Goal: Task Accomplishment & Management: Use online tool/utility

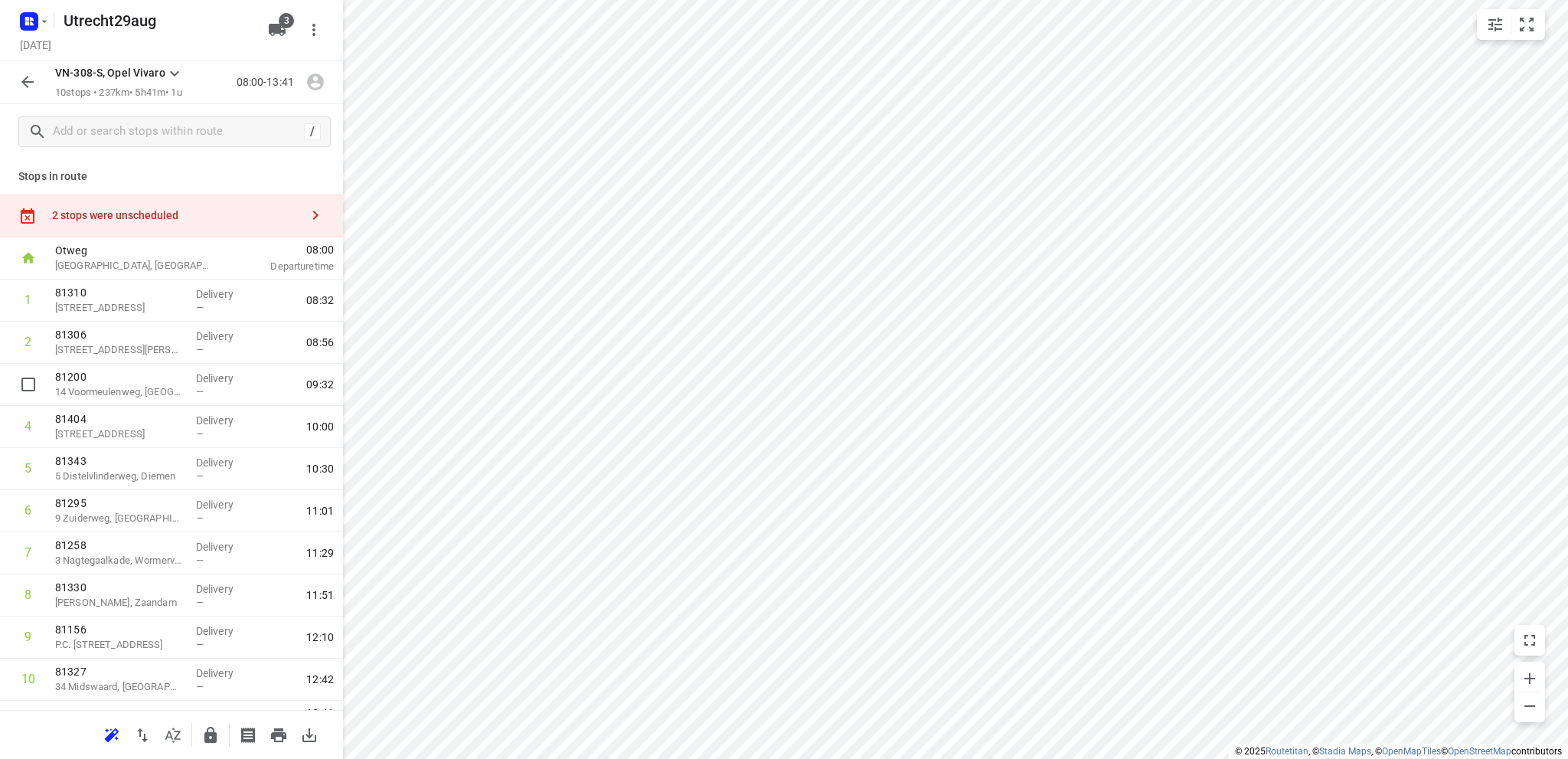
scroll to position [33, 0]
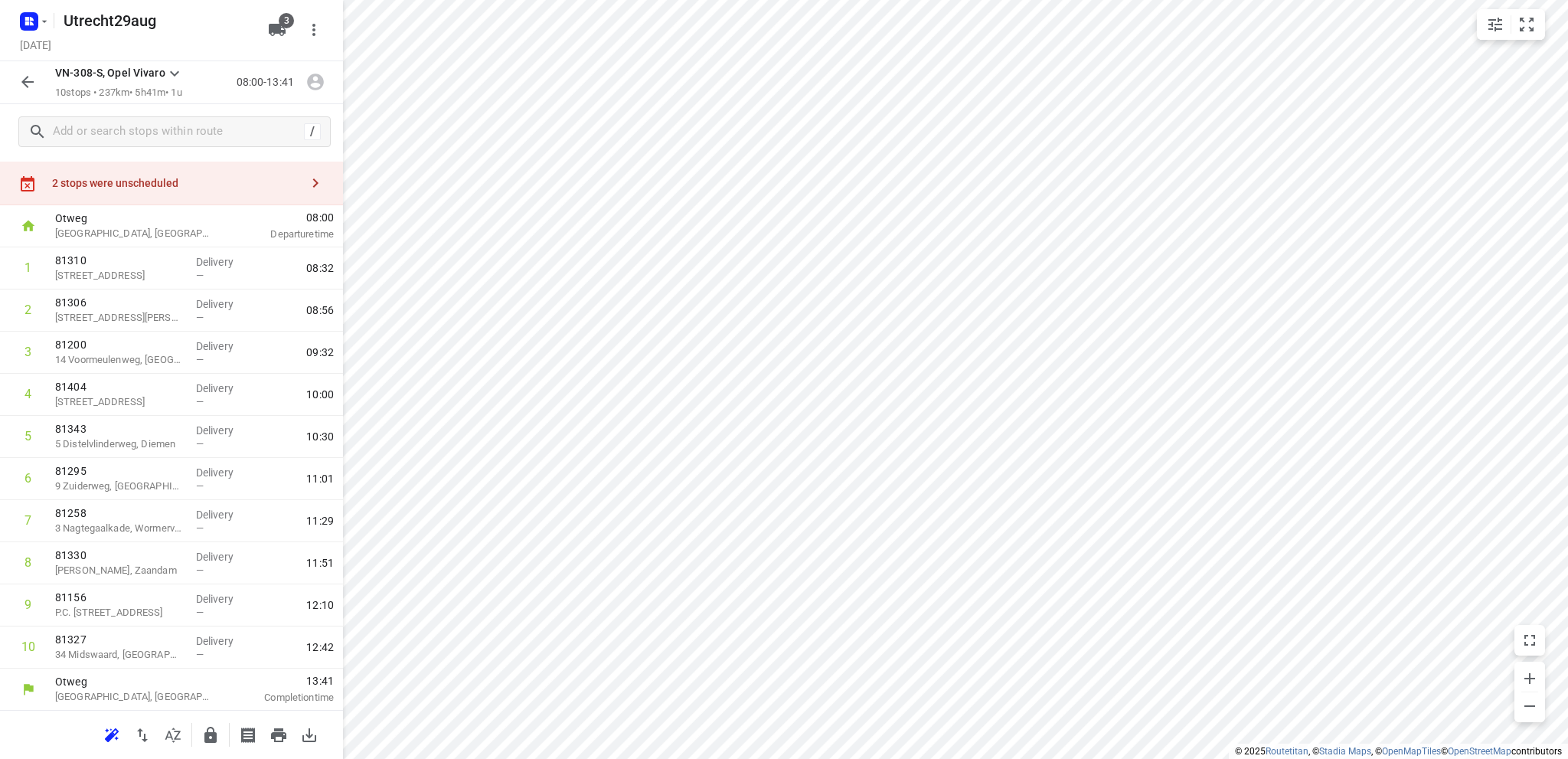
click at [20, 79] on icon "button" at bounding box center [28, 82] width 19 height 19
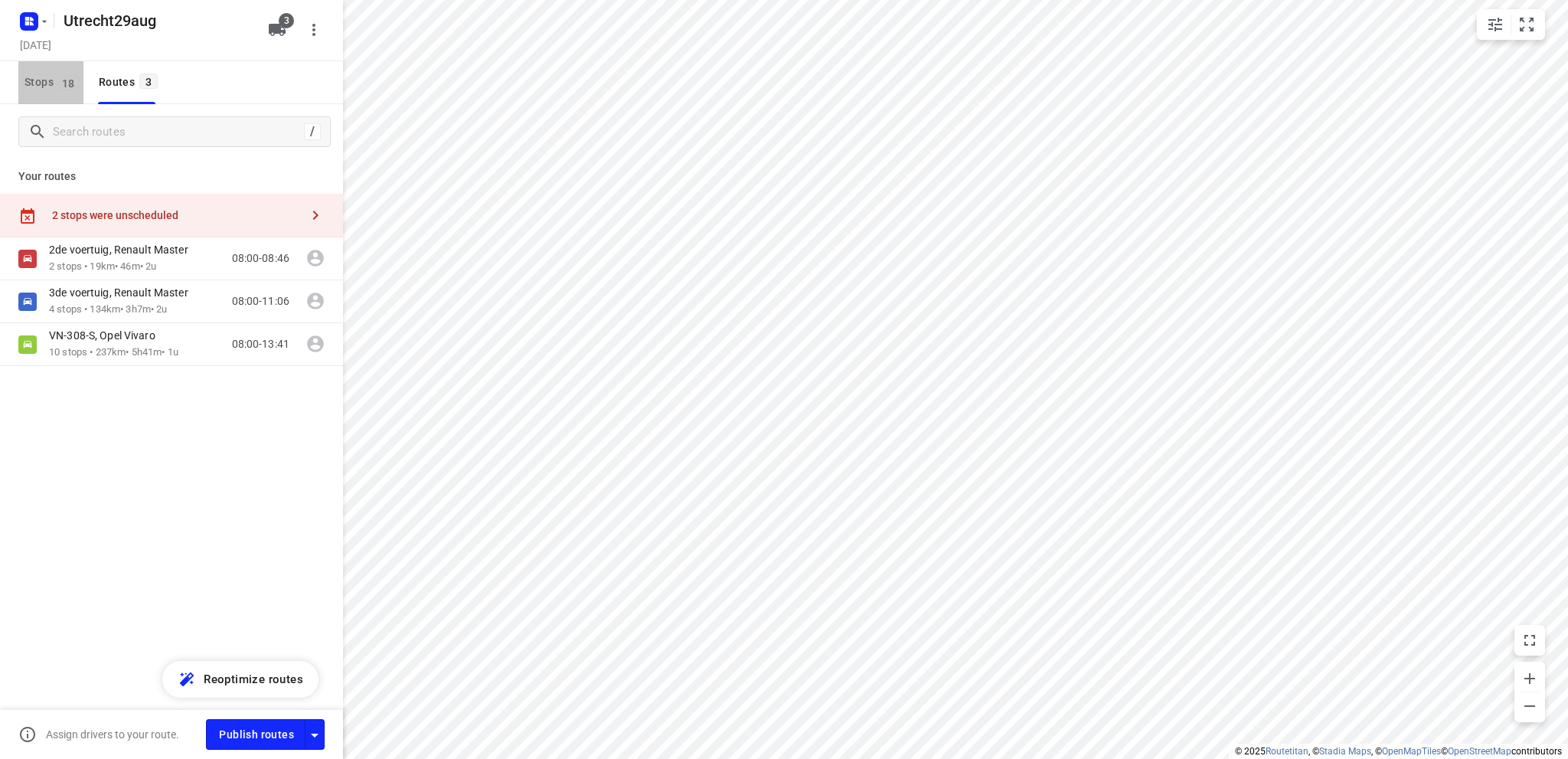
click at [32, 78] on span "Stops 18" at bounding box center [54, 82] width 59 height 19
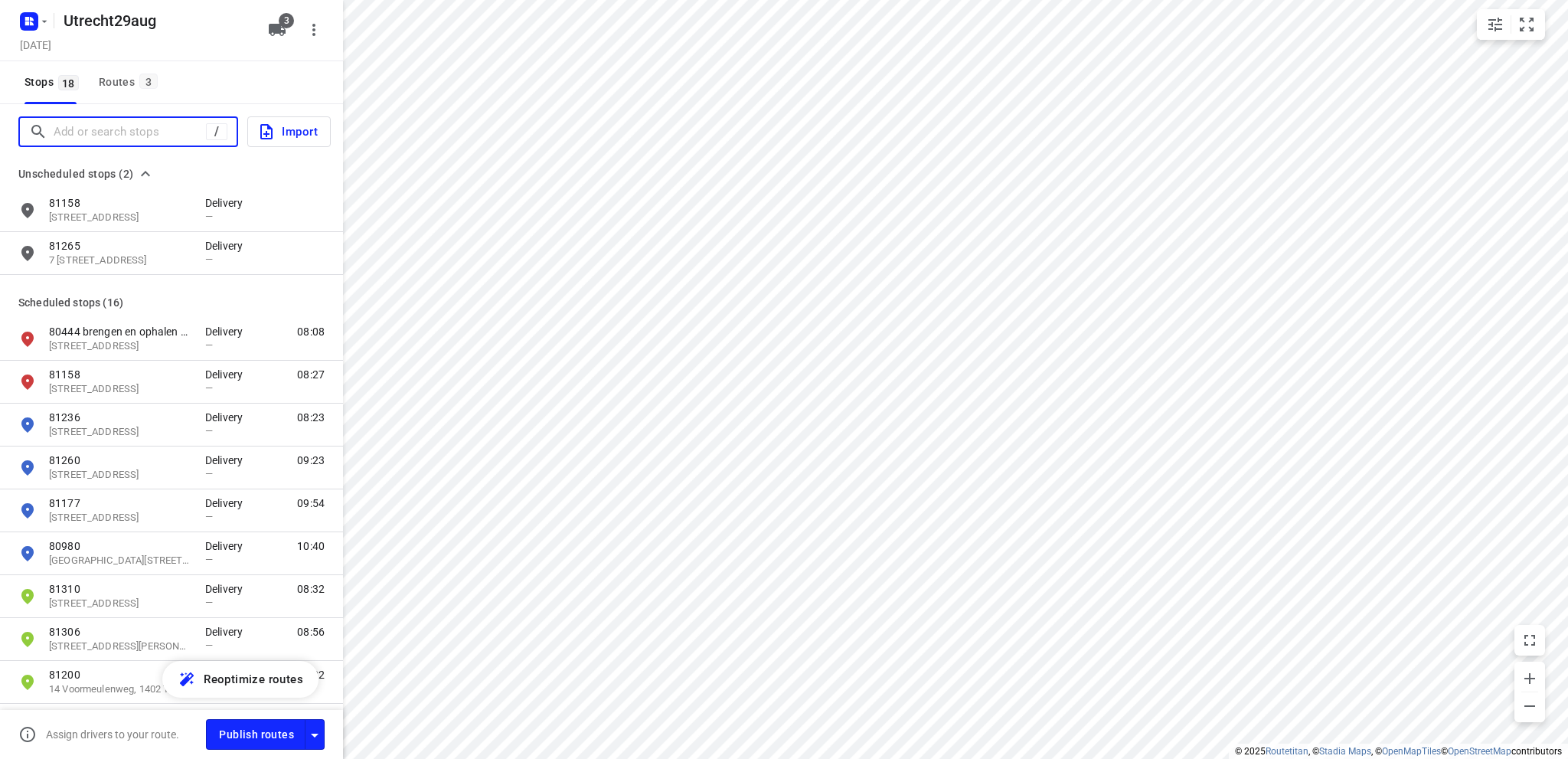
click at [102, 131] on input "Add or search stops" at bounding box center [129, 132] width 153 height 24
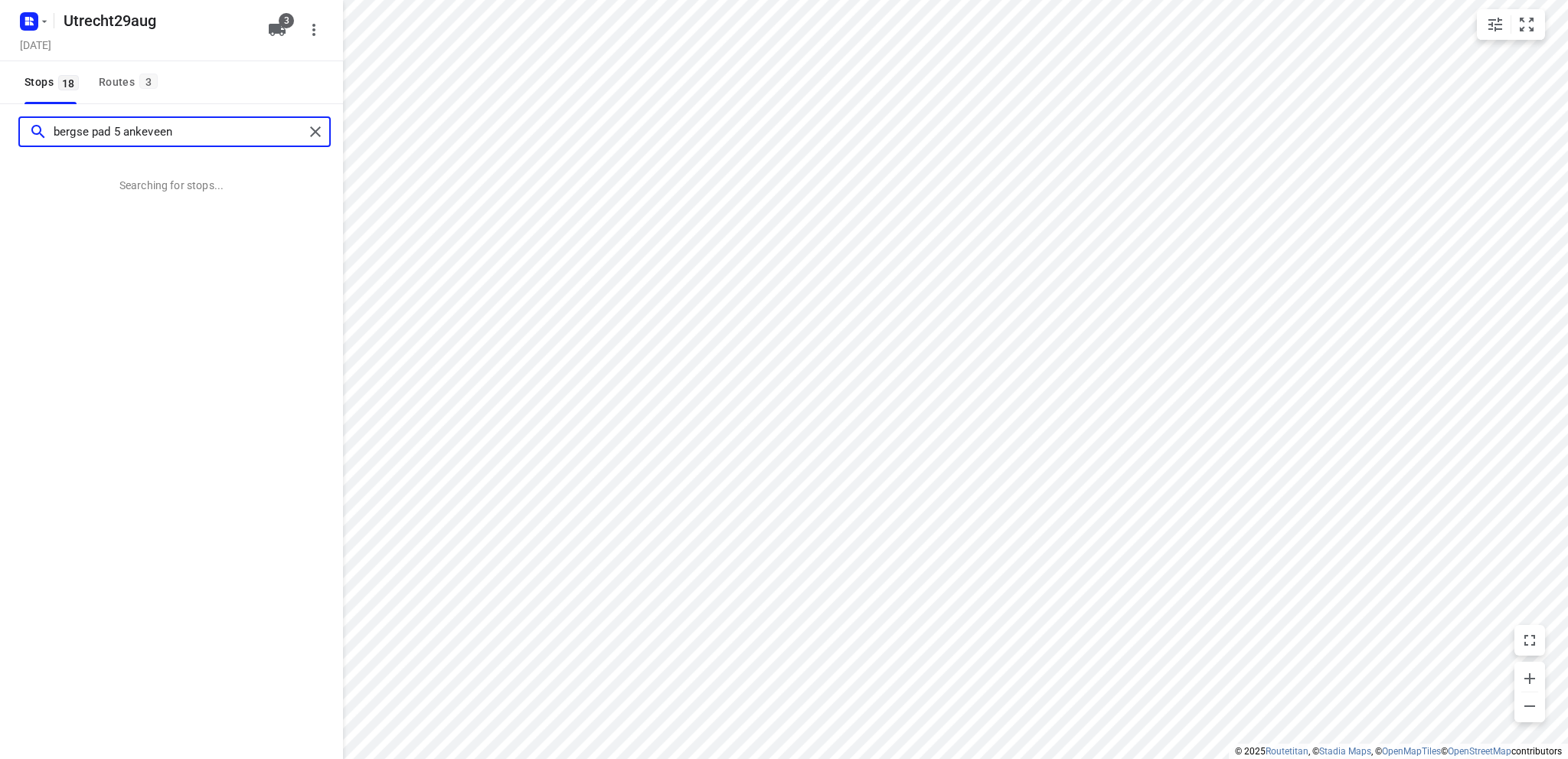
type input "bergse pad 5 ankeveen"
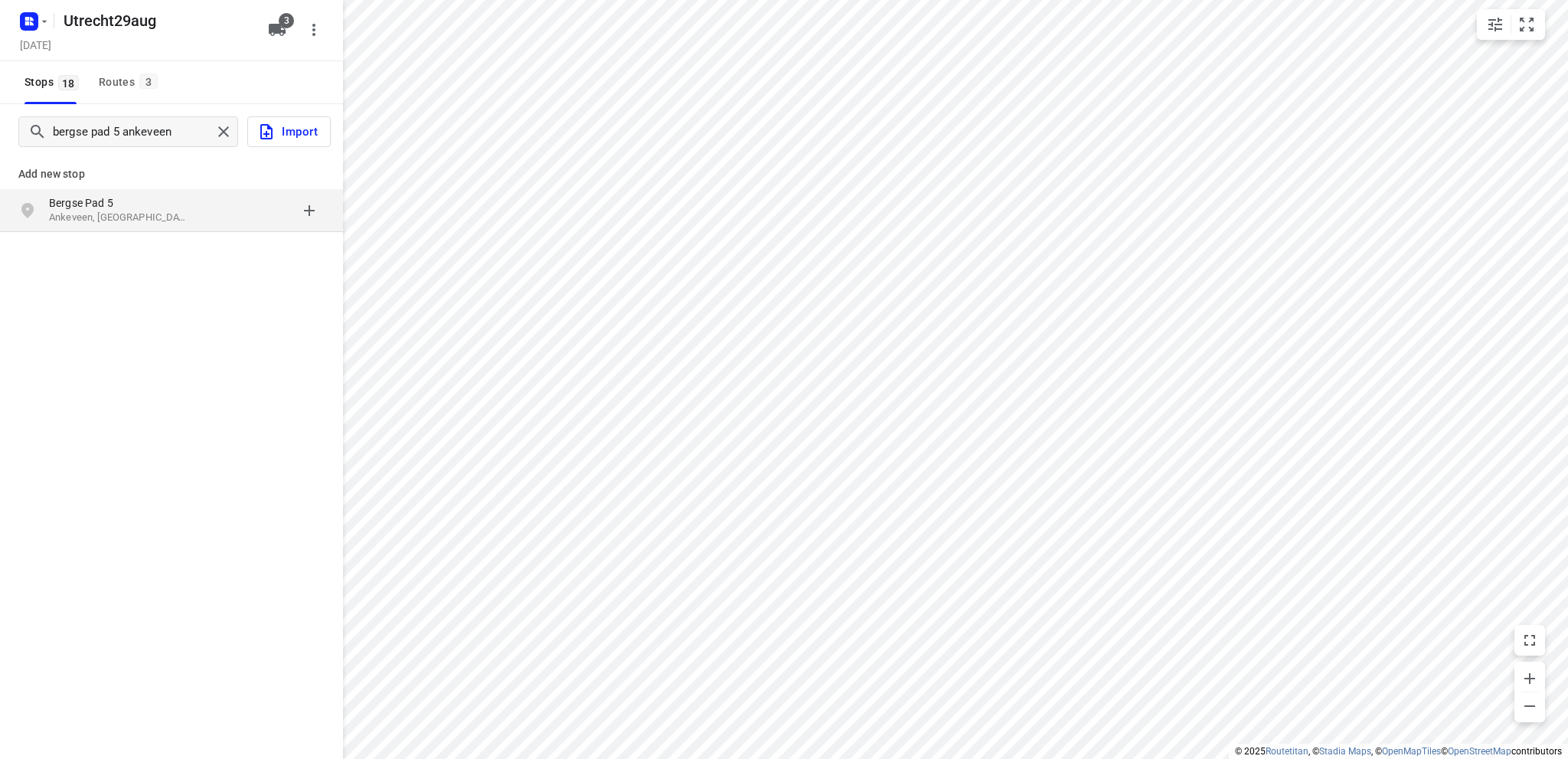
click at [98, 211] on p "Ankeveen, [GEOGRAPHIC_DATA]" at bounding box center [119, 218] width 141 height 15
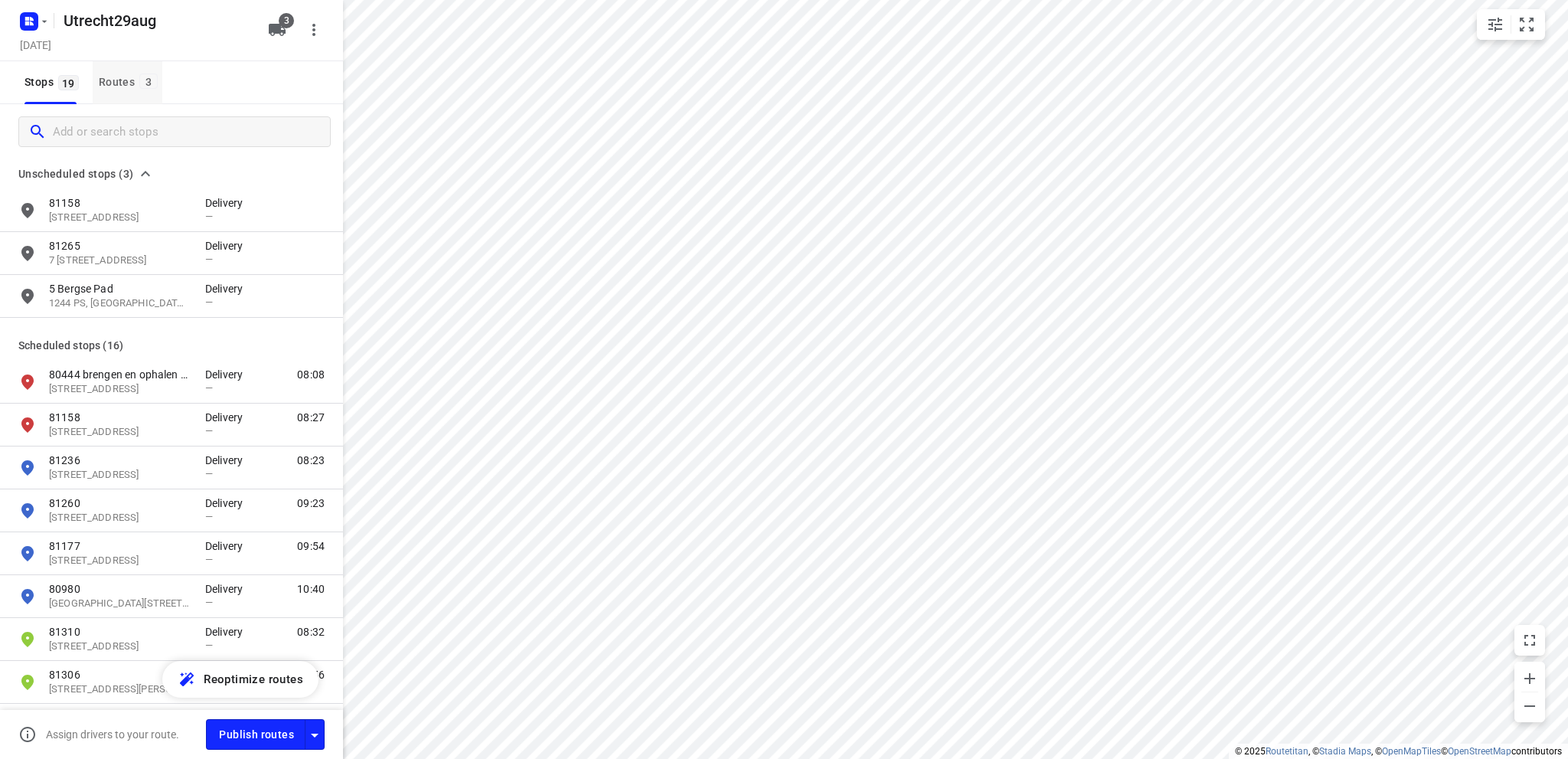
click at [112, 71] on button "Routes 3" at bounding box center [127, 83] width 70 height 43
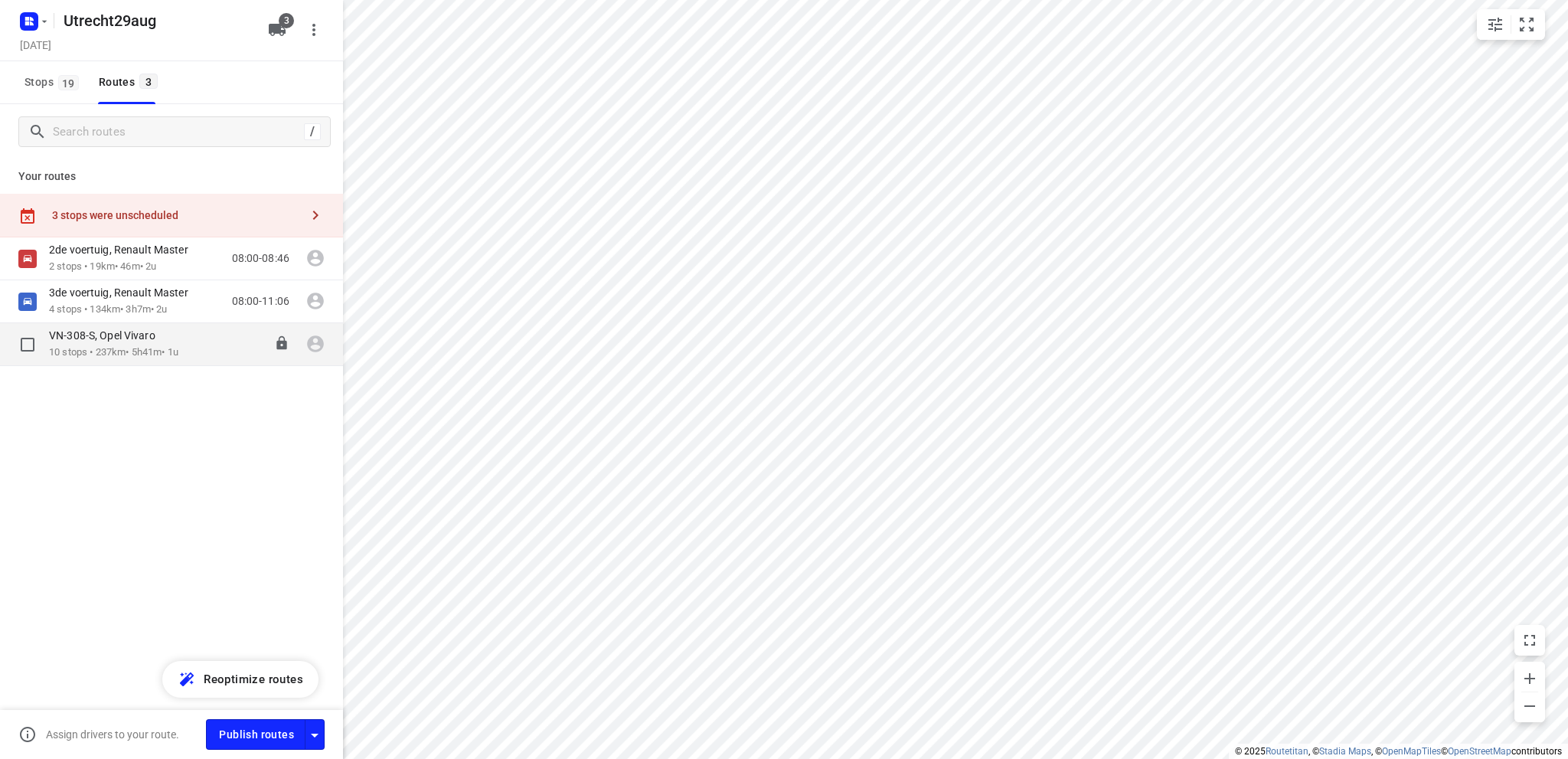
click at [117, 346] on p "10 stops • 237km • 5h41m • 1u" at bounding box center [113, 352] width 129 height 15
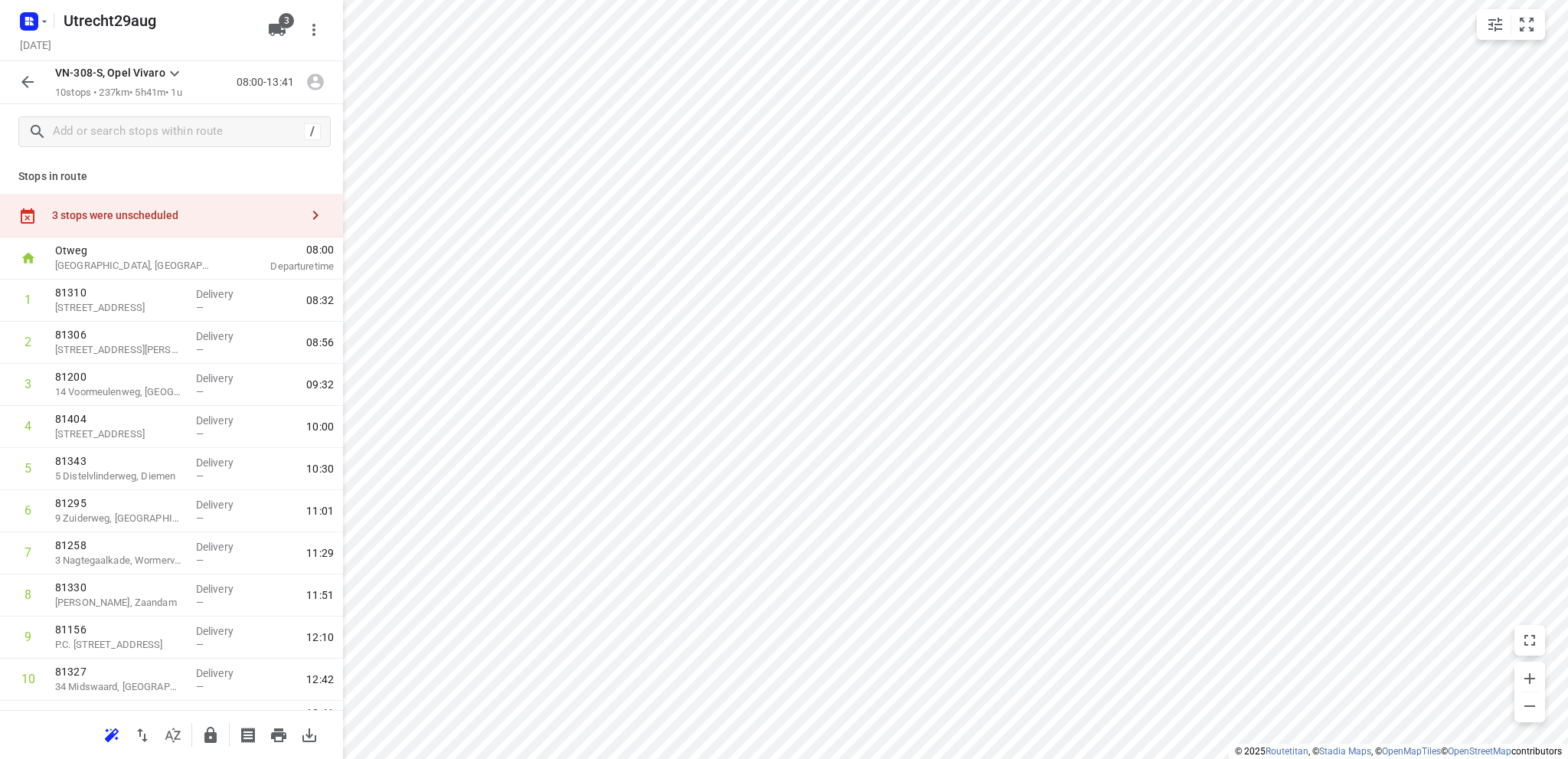
click at [136, 214] on div "3 stops were unscheduled" at bounding box center [176, 215] width 248 height 12
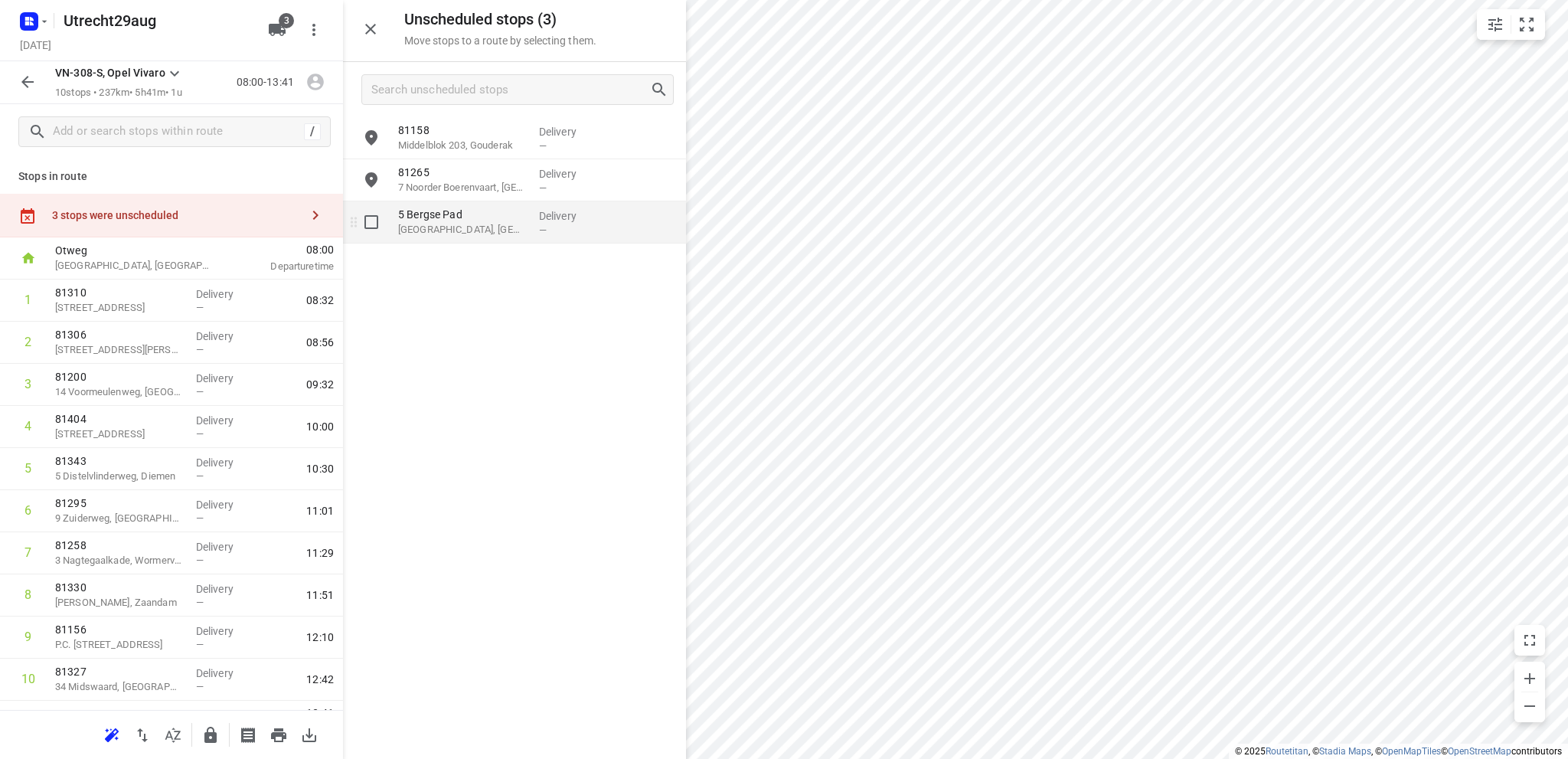
click at [489, 236] on p "[GEOGRAPHIC_DATA], [GEOGRAPHIC_DATA]" at bounding box center [462, 230] width 129 height 16
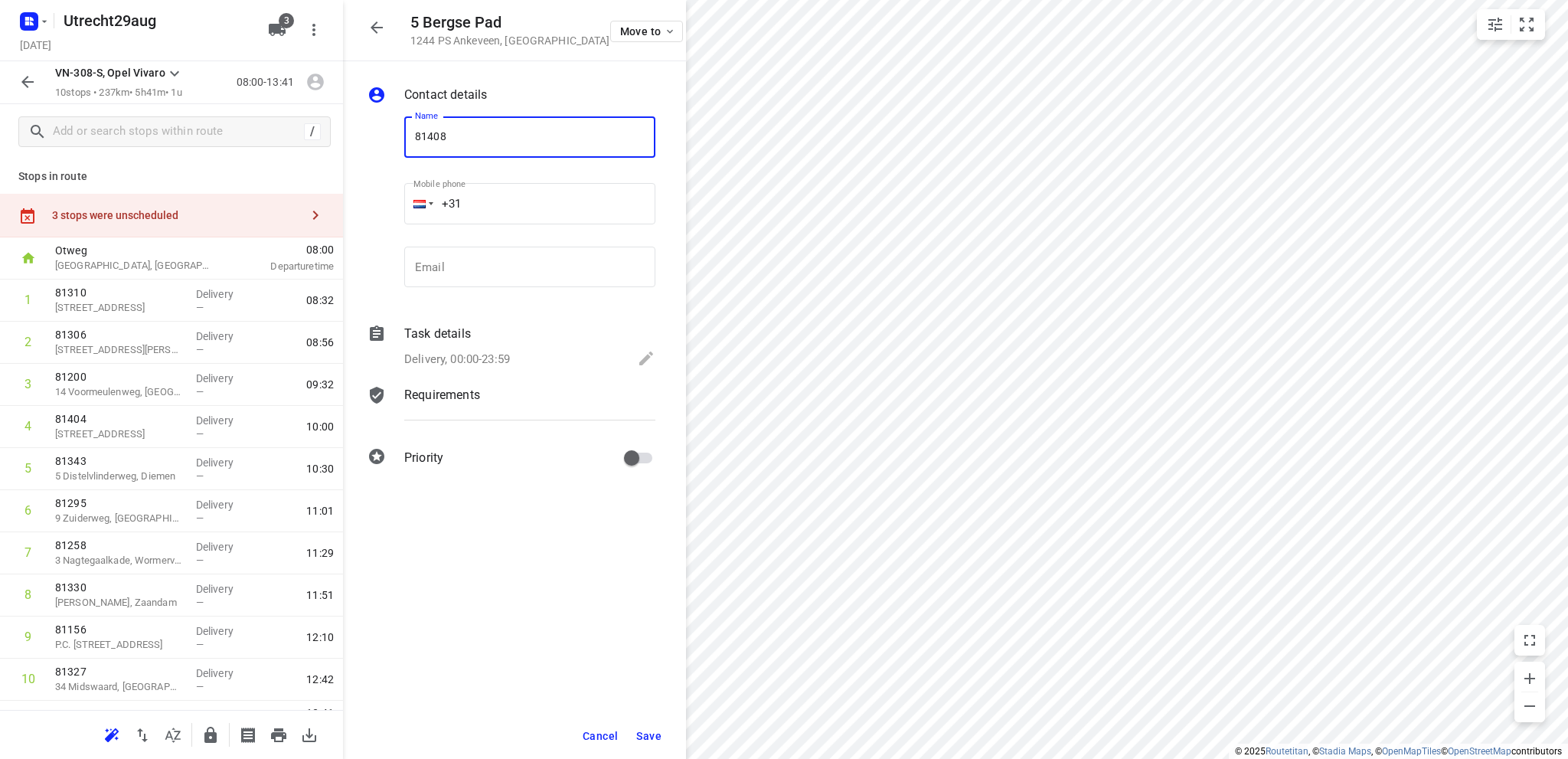
type input "81408"
click at [648, 355] on icon at bounding box center [647, 359] width 14 height 14
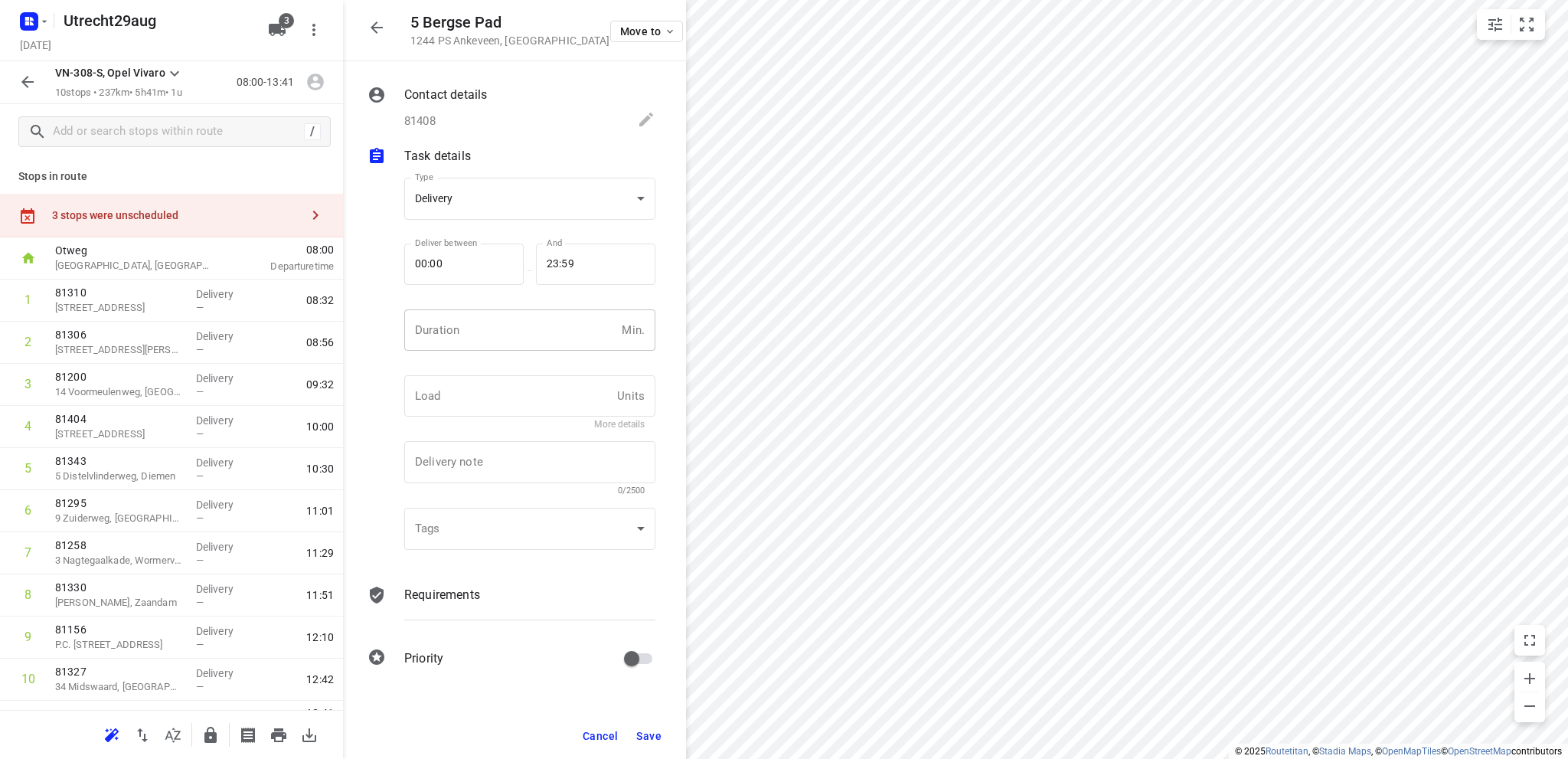
click at [507, 326] on input "number" at bounding box center [510, 330] width 211 height 41
type input "10"
click at [651, 731] on span "Save" at bounding box center [649, 735] width 26 height 12
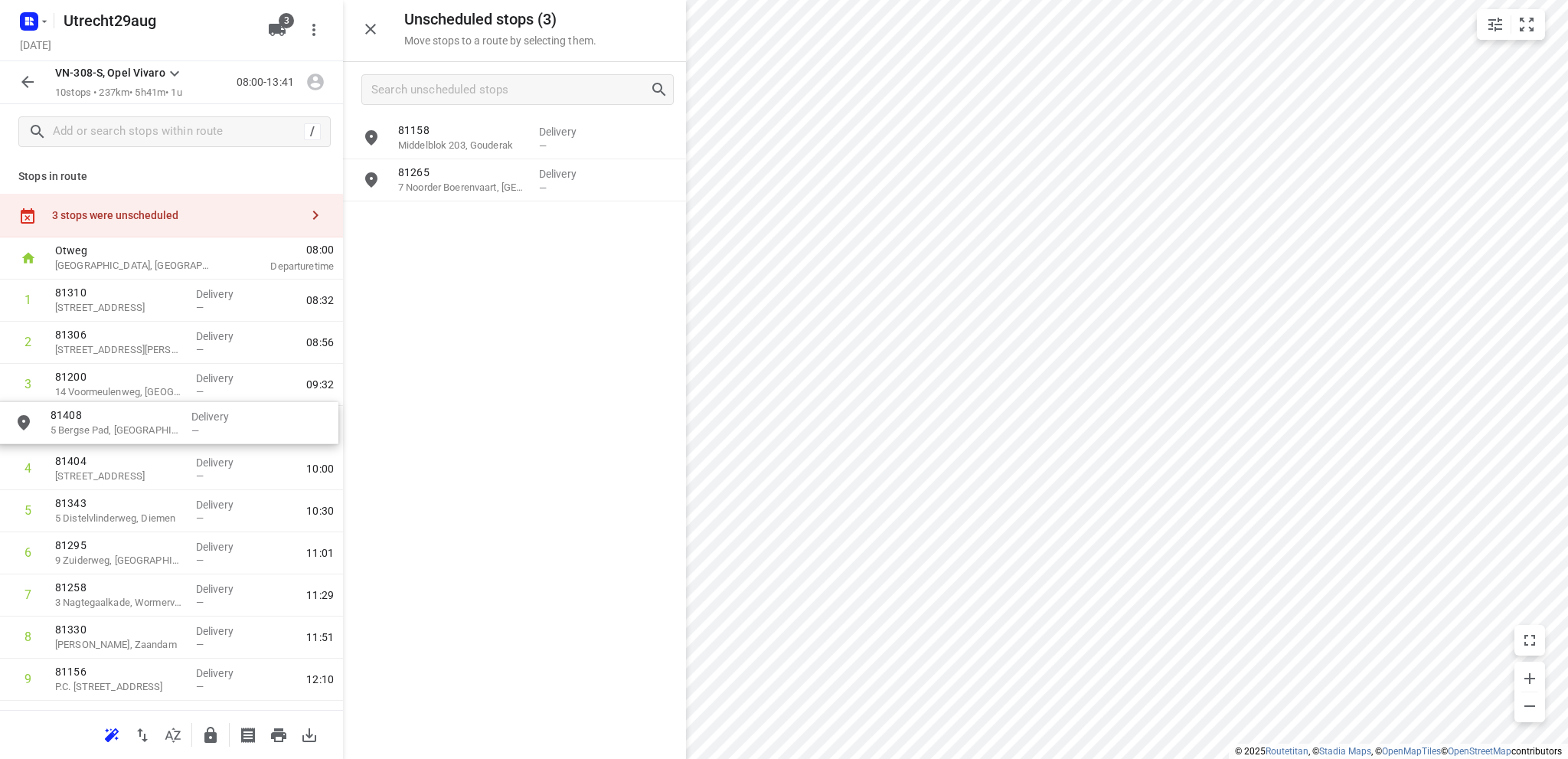
drag, startPoint x: 434, startPoint y: 229, endPoint x: 79, endPoint y: 433, distance: 409.4
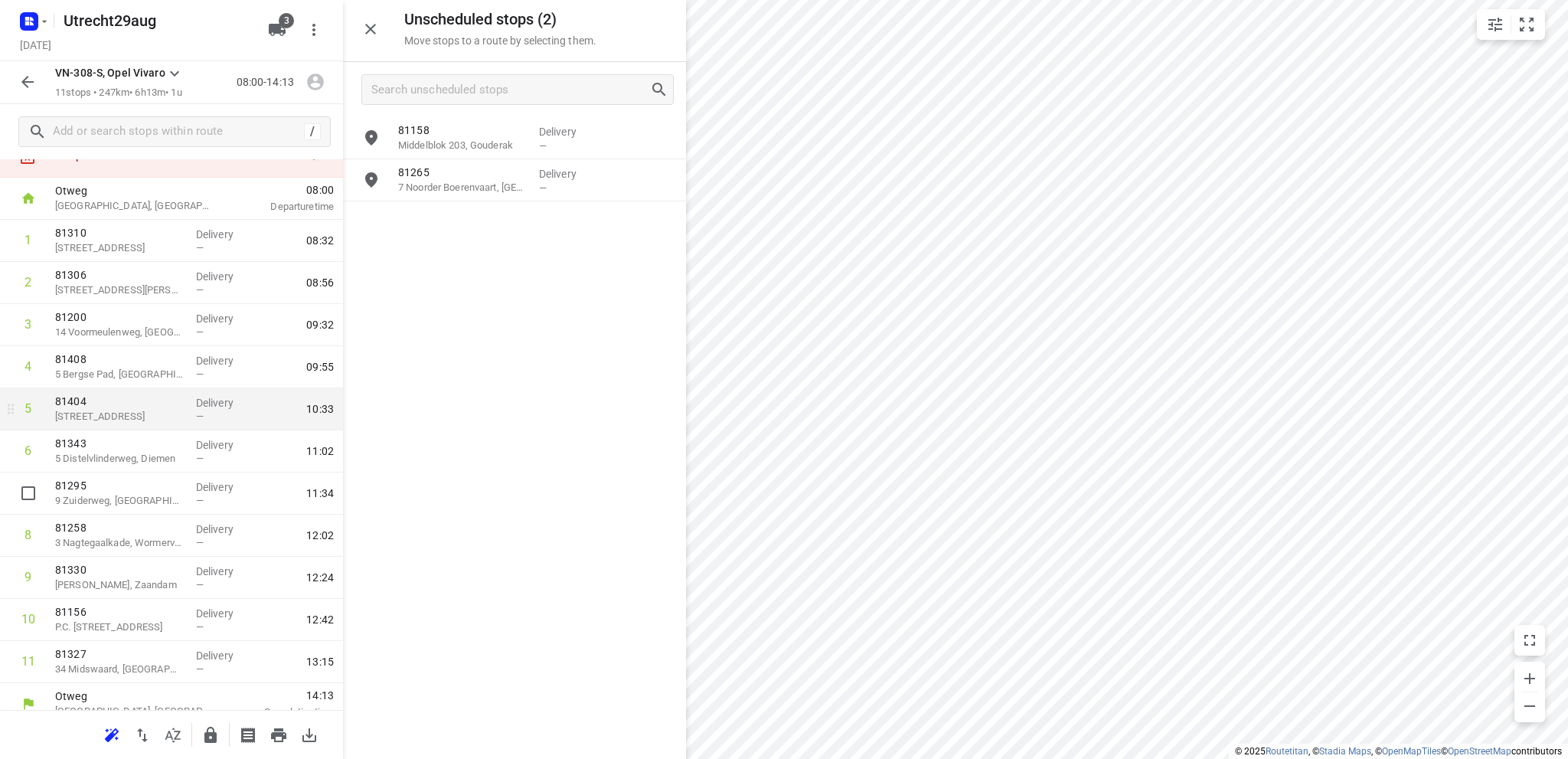
scroll to position [74, 0]
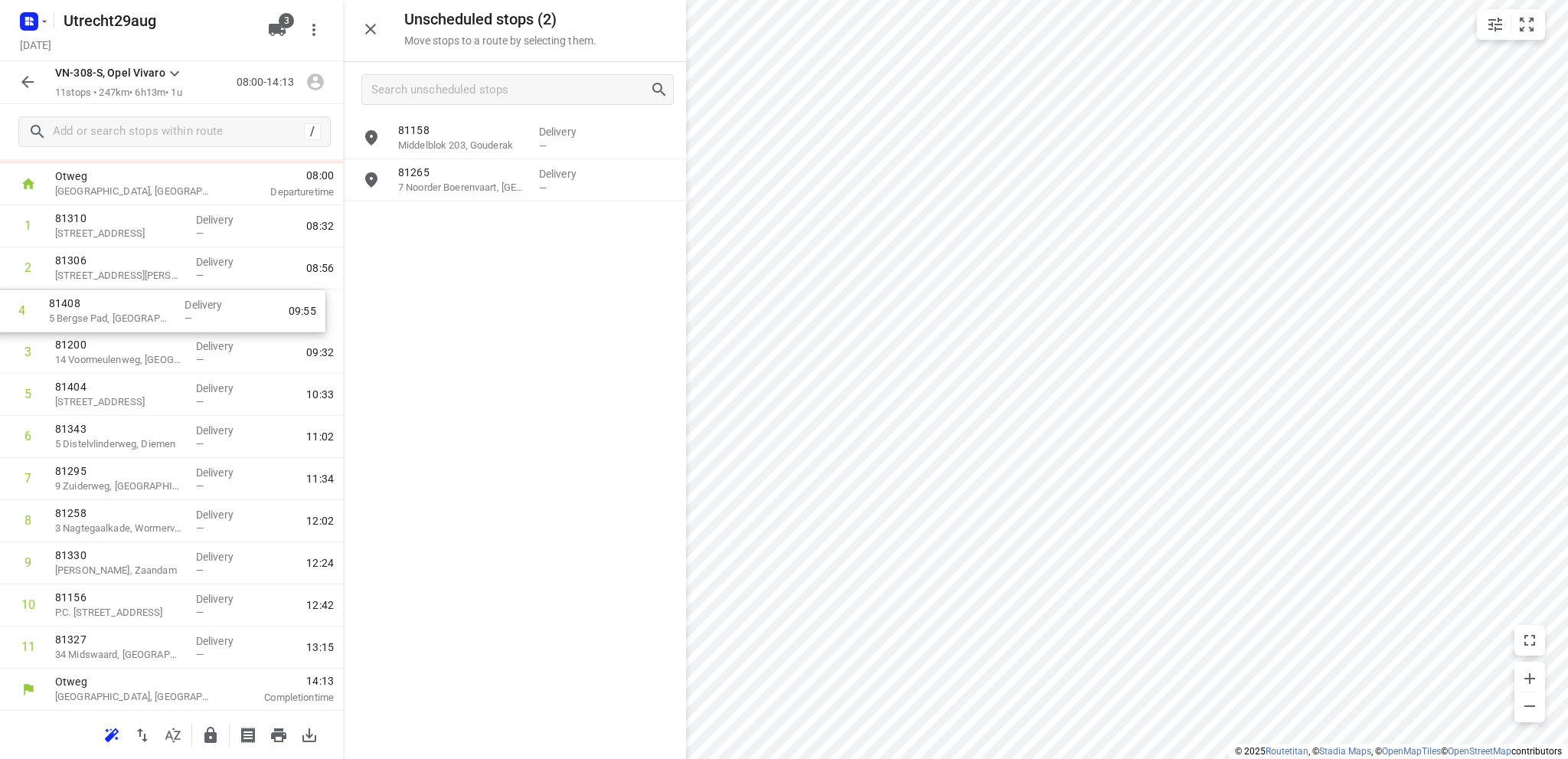
drag, startPoint x: 142, startPoint y: 361, endPoint x: 135, endPoint y: 314, distance: 47.5
click at [135, 314] on div "1 [GEOGRAPHIC_DATA] Delivery — 08:32 2 81306 [GEOGRAPHIC_DATA][PERSON_NAME] Del…" at bounding box center [171, 437] width 343 height 463
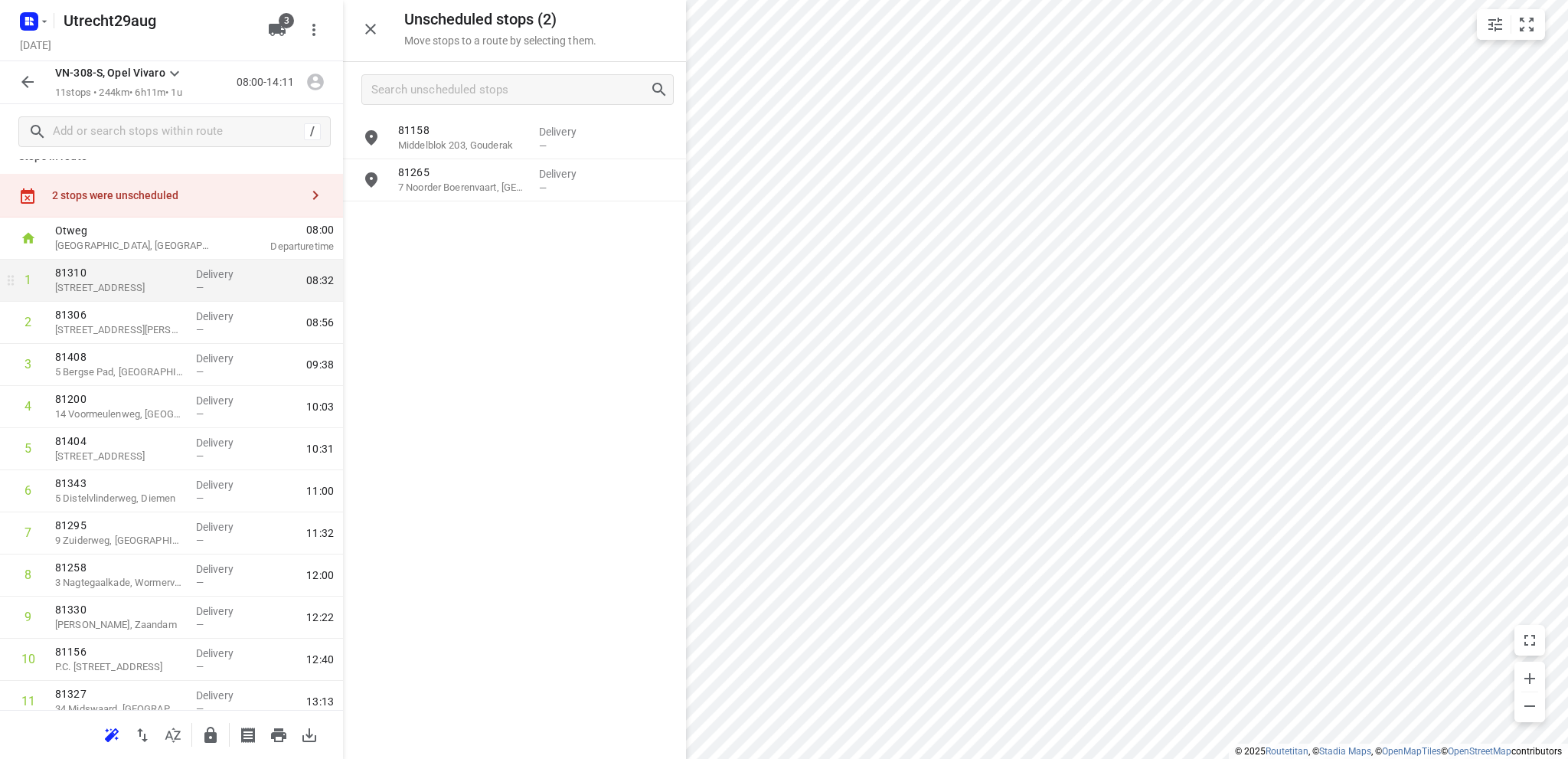
scroll to position [0, 0]
